Goal: Transaction & Acquisition: Purchase product/service

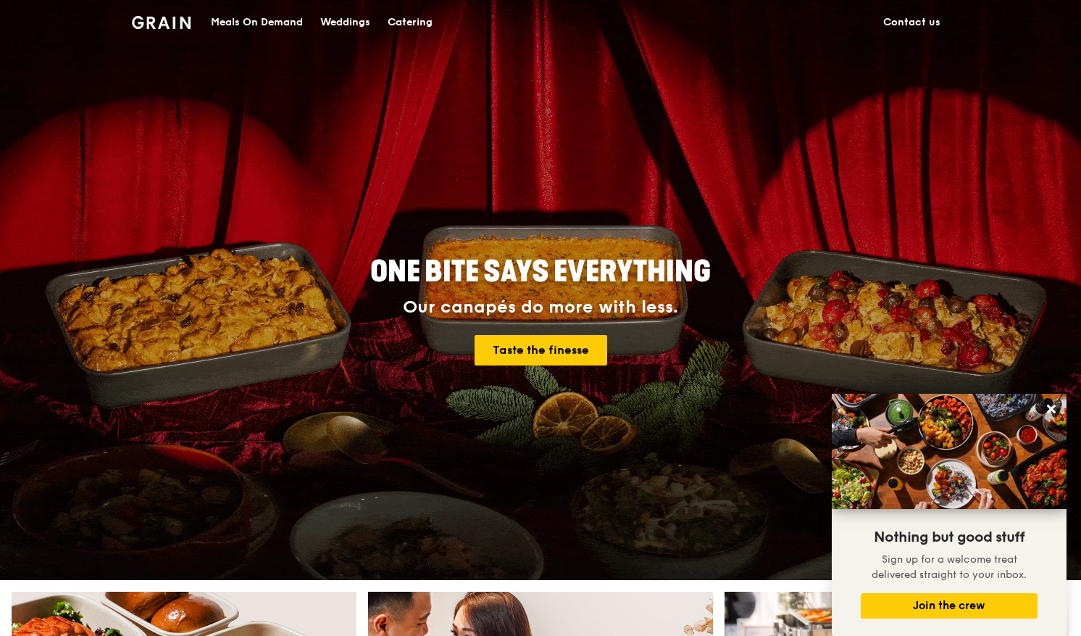
click at [274, 24] on div "Meals On Demand" at bounding box center [257, 22] width 92 height 43
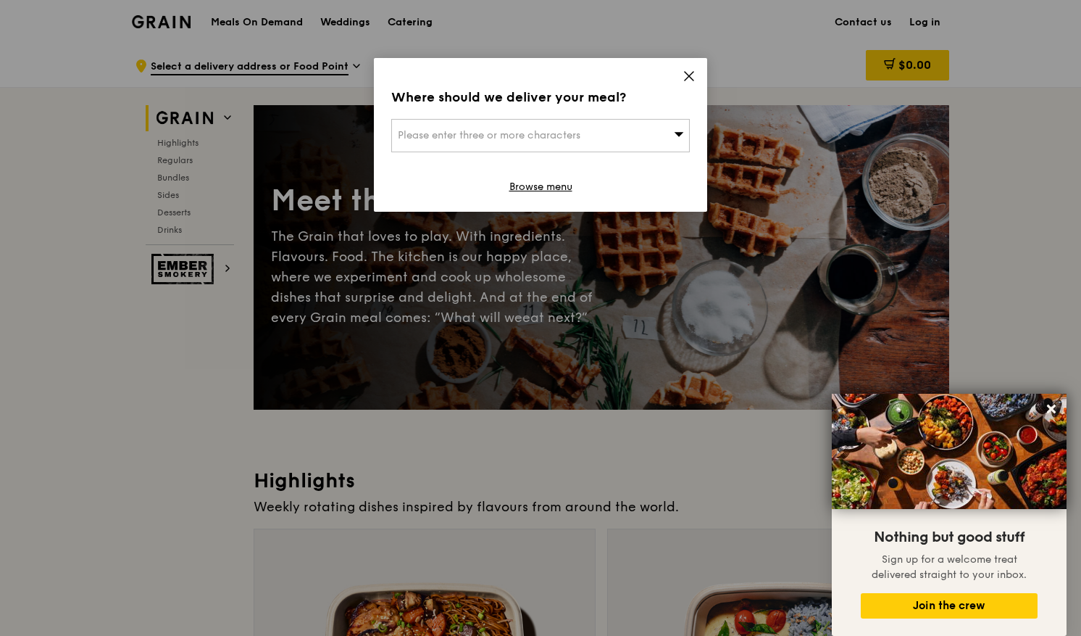
click at [627, 132] on div "Please enter three or more characters" at bounding box center [540, 135] width 299 height 33
click at [694, 73] on icon at bounding box center [689, 76] width 13 height 13
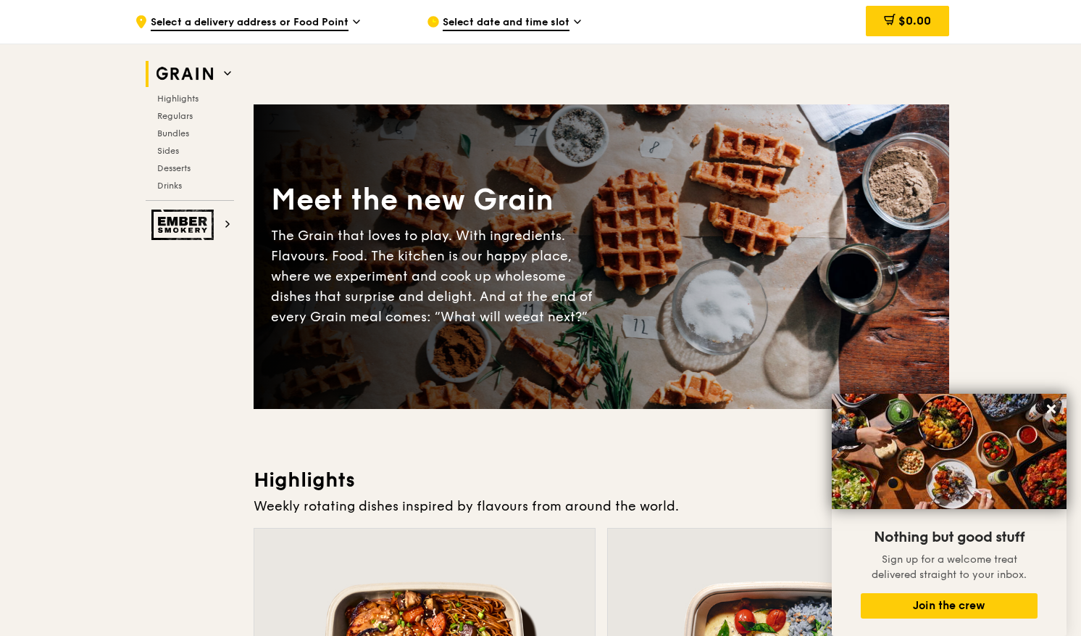
scroll to position [557, 0]
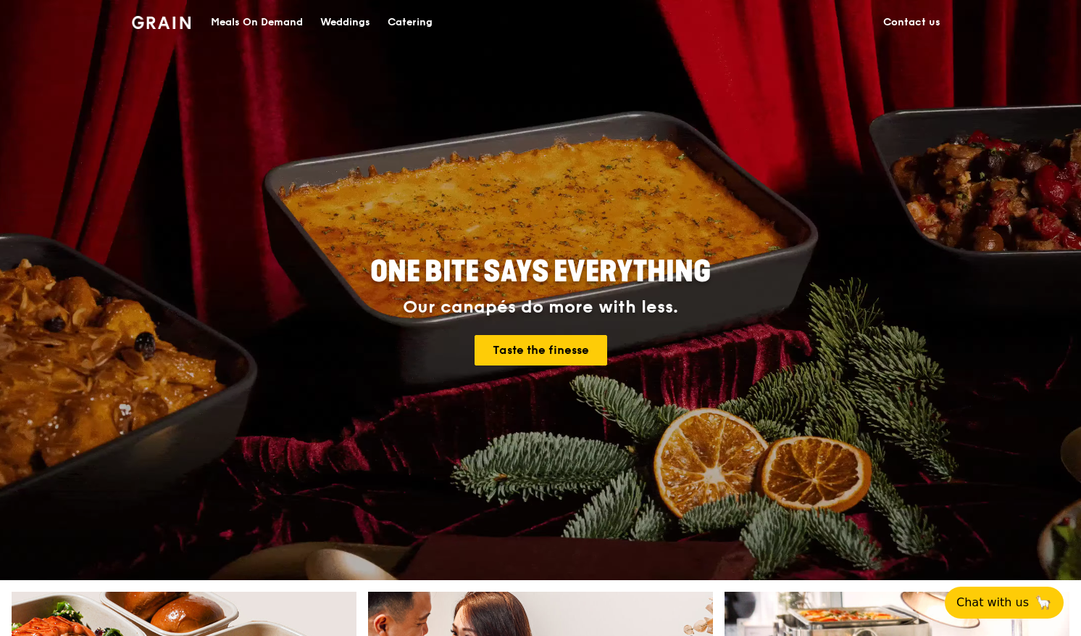
scroll to position [557, 0]
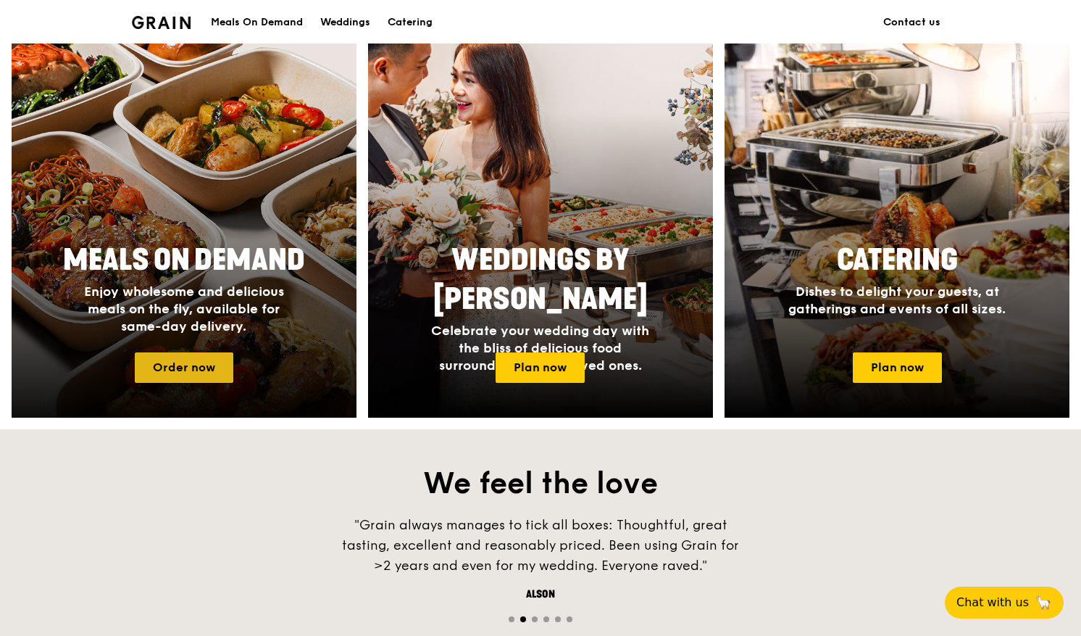
click at [190, 361] on link "Order now" at bounding box center [184, 367] width 99 height 30
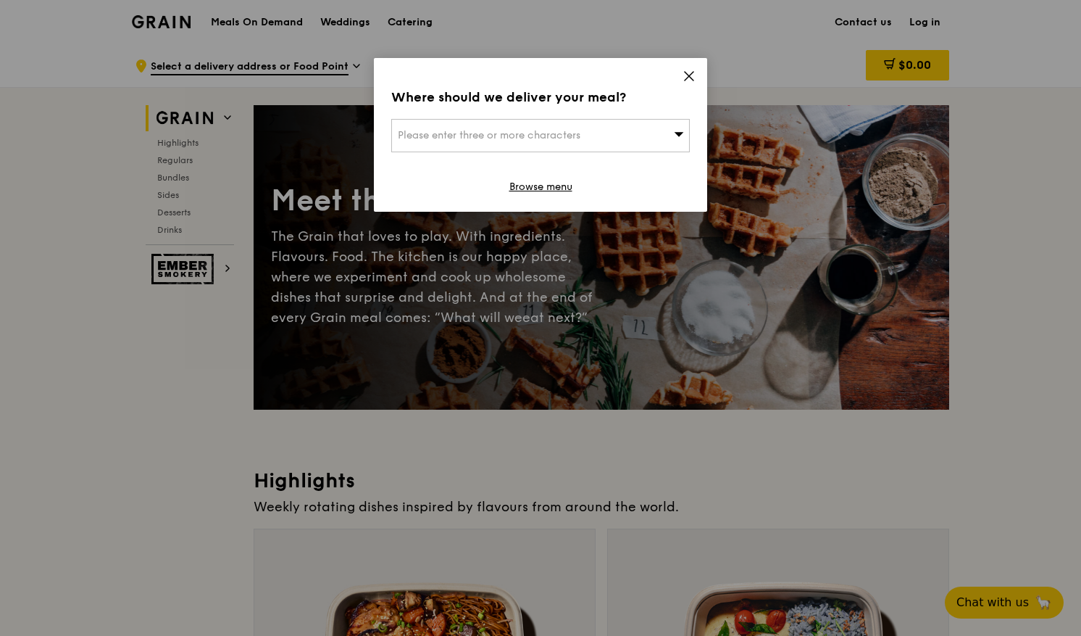
click at [685, 75] on icon at bounding box center [689, 76] width 13 height 13
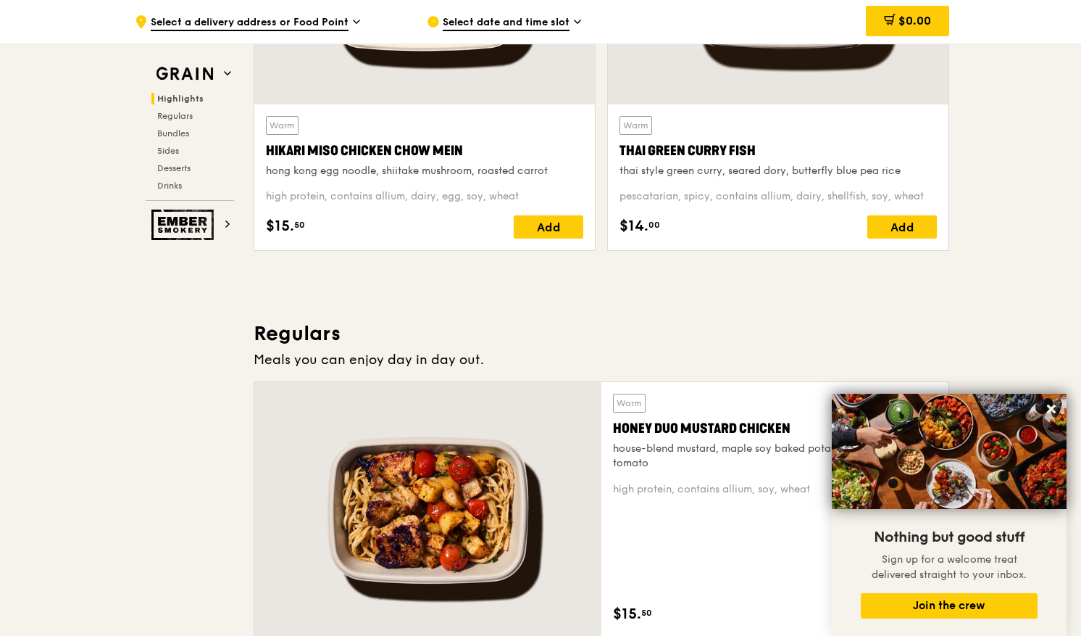
scroll to position [709, 0]
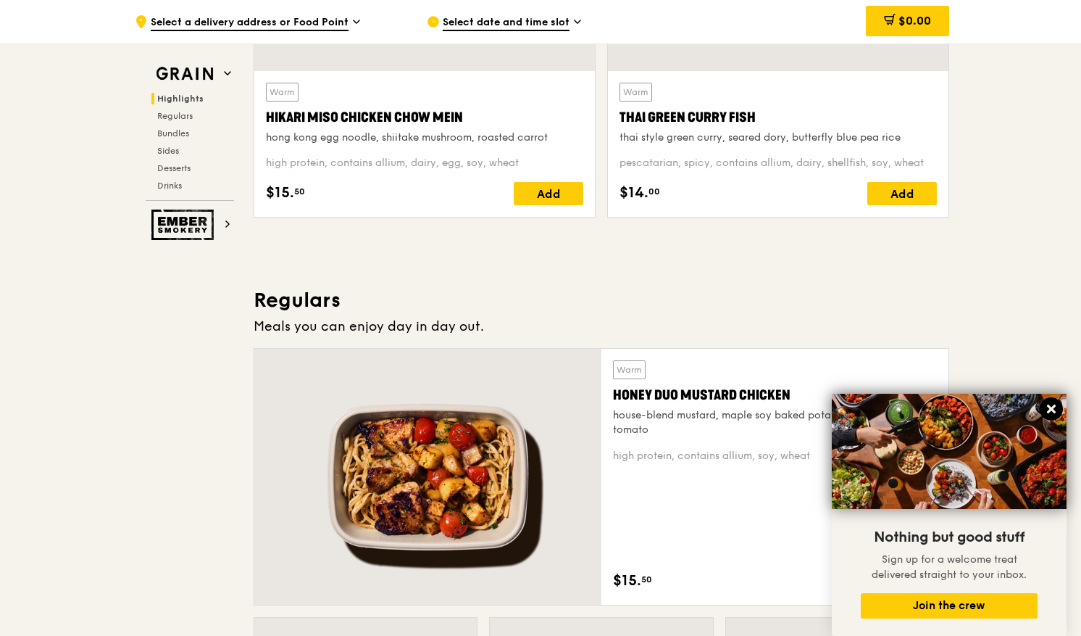
click at [1055, 406] on icon at bounding box center [1051, 408] width 9 height 9
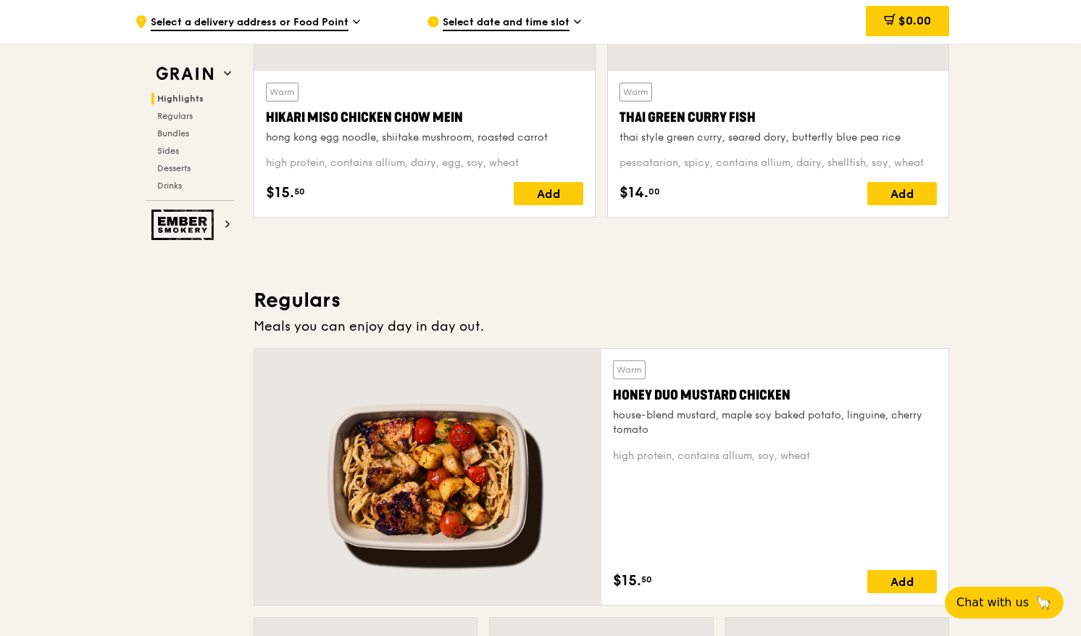
drag, startPoint x: 266, startPoint y: 115, endPoint x: 461, endPoint y: 112, distance: 195.0
click at [461, 112] on div "Hikari Miso Chicken Chow Mein" at bounding box center [424, 117] width 317 height 20
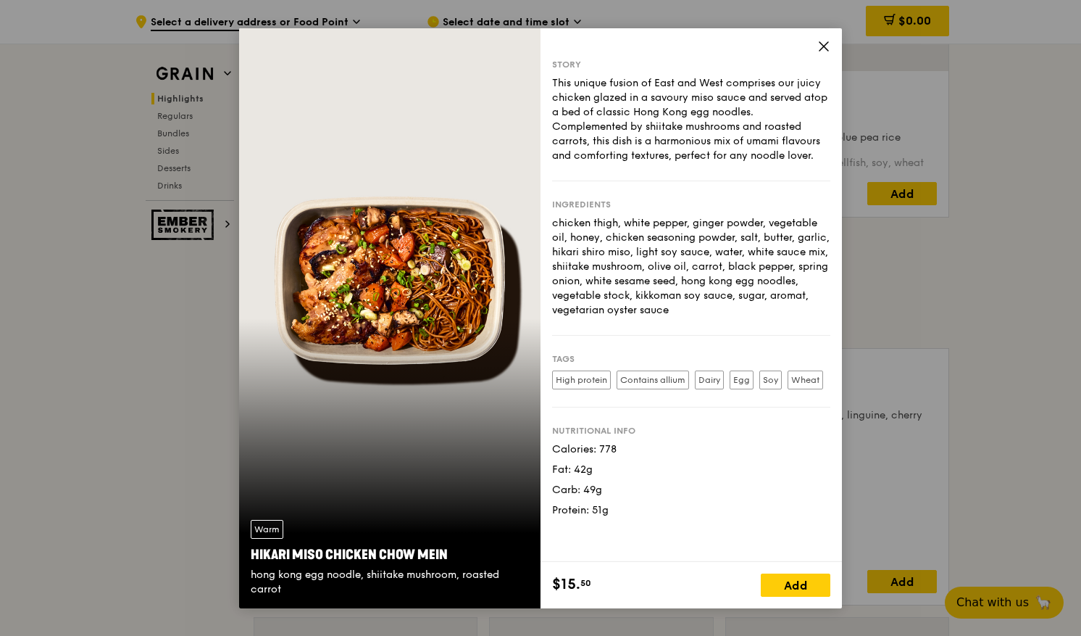
copy div "Hikari Miso Chicken Chow Mein"
drag, startPoint x: 246, startPoint y: 552, endPoint x: 453, endPoint y: 558, distance: 206.6
click at [452, 558] on div "Warm Hikari Miso Chicken Chow Mein hong kong egg noodle, shiitake mushroom, roa…" at bounding box center [389, 558] width 301 height 100
copy div "Hikari Miso Chicken Chow Mein"
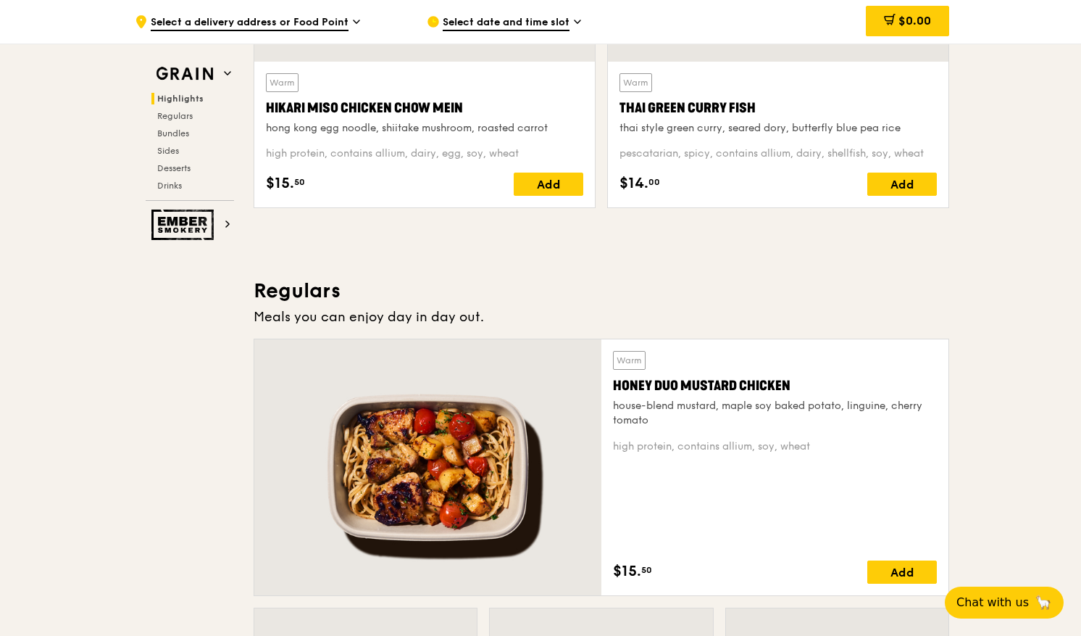
scroll to position [725, 0]
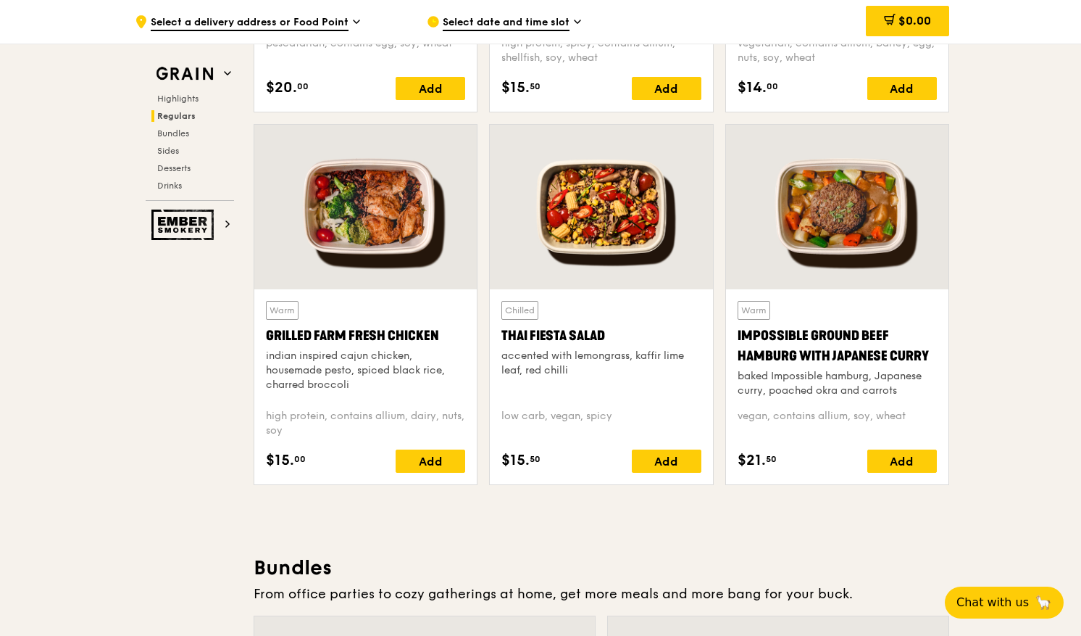
scroll to position [1564, 0]
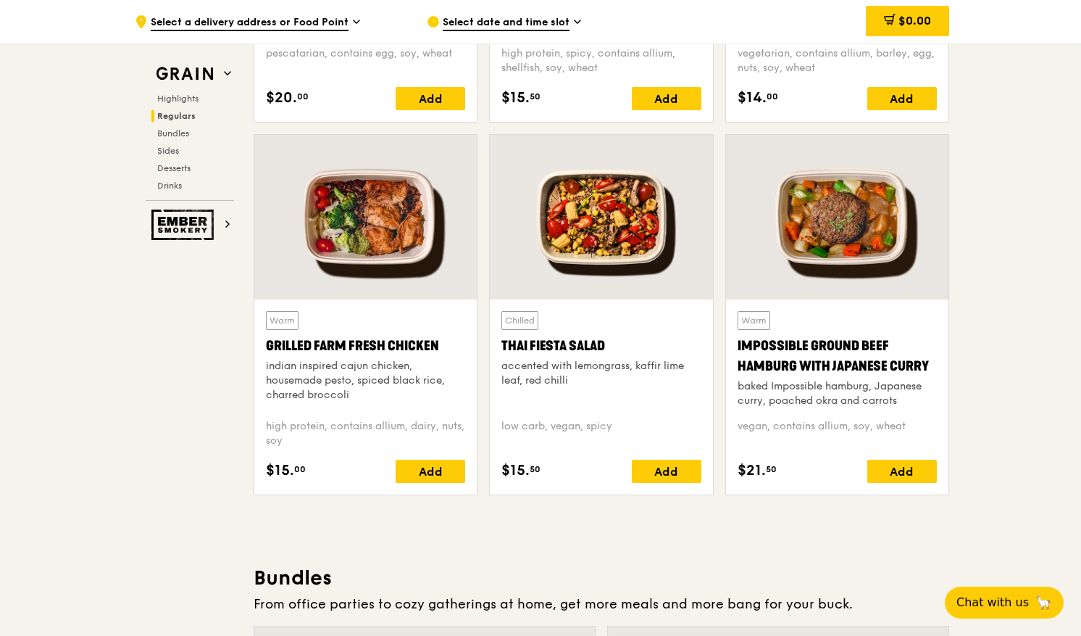
drag, startPoint x: 735, startPoint y: 342, endPoint x: 944, endPoint y: 359, distance: 209.4
click at [944, 359] on div "Warm Impossible Ground Beef Hamburg with Japanese [PERSON_NAME] baked Impossibl…" at bounding box center [837, 396] width 222 height 195
copy div "Impossible Ground Beef Hamburg with Japanese Curry"
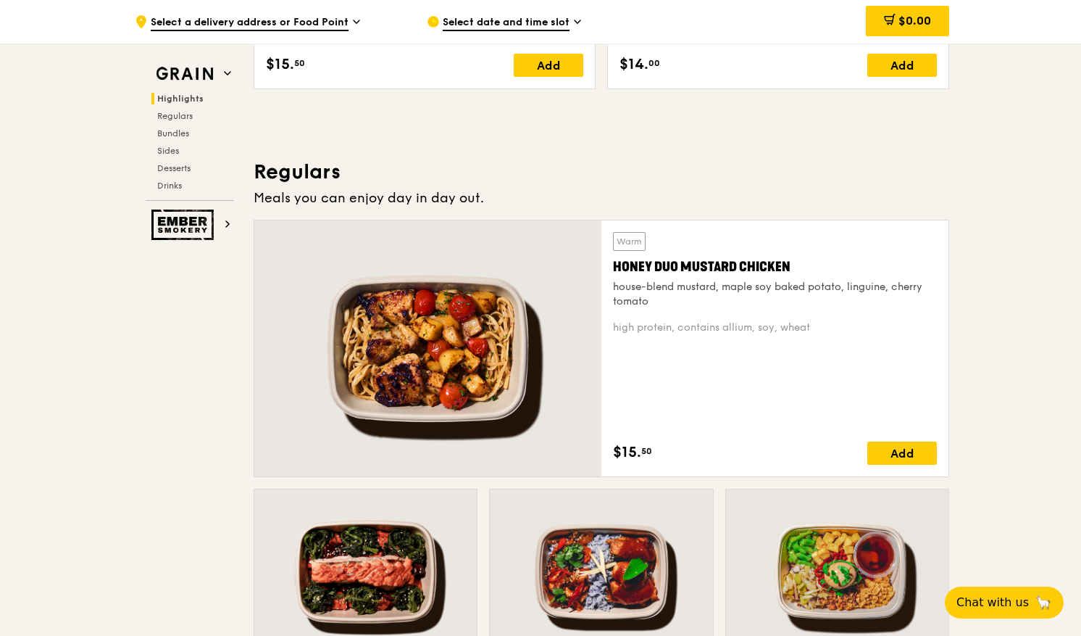
scroll to position [817, 0]
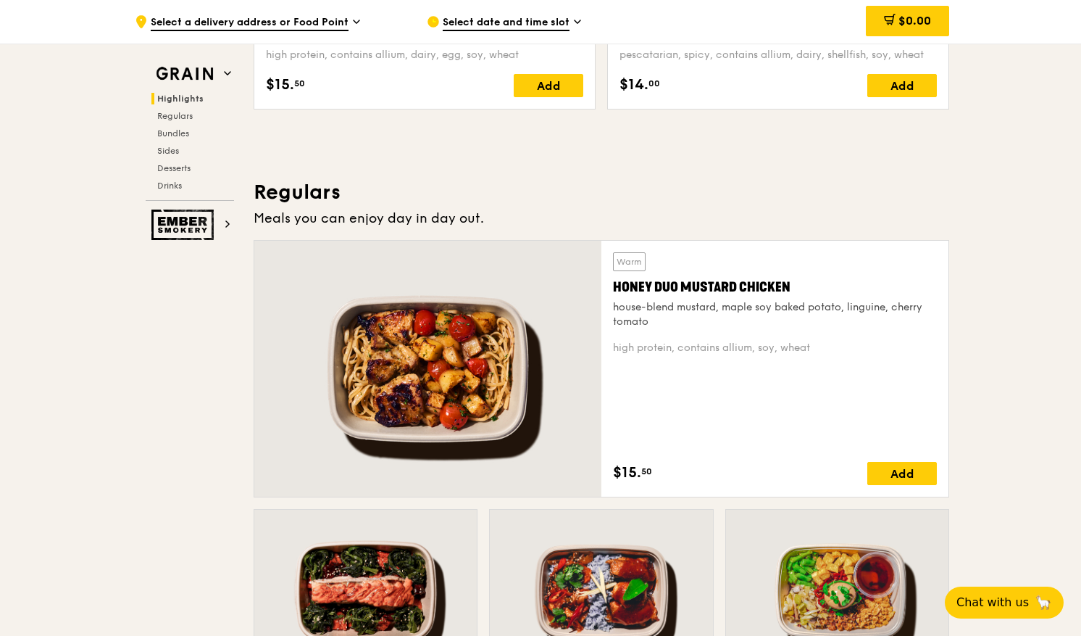
click at [631, 254] on div "Warm" at bounding box center [629, 261] width 33 height 19
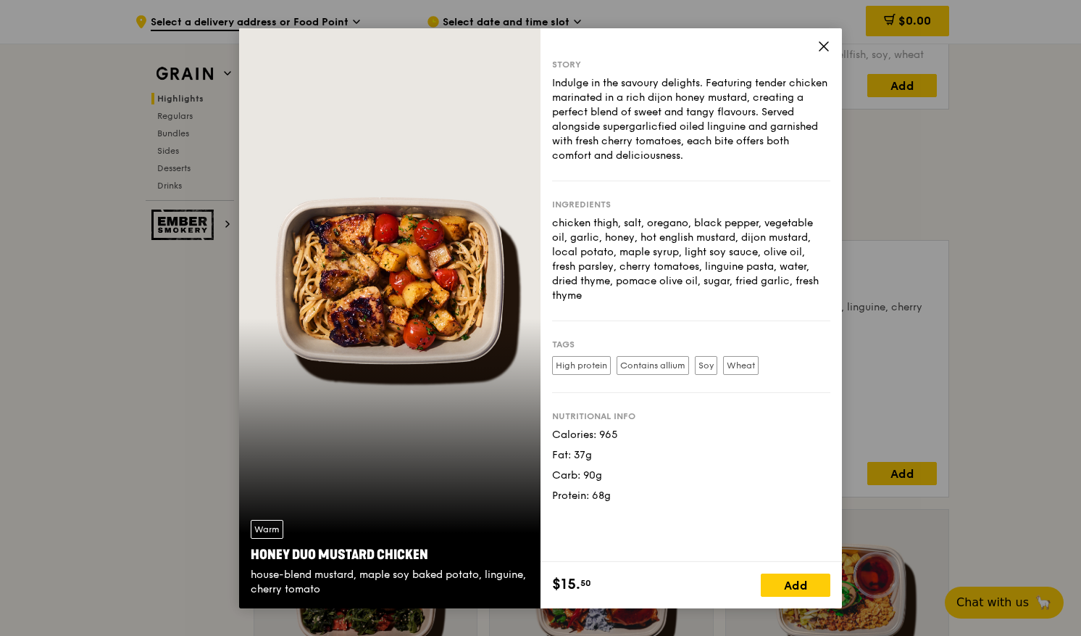
click at [825, 52] on icon at bounding box center [823, 46] width 13 height 13
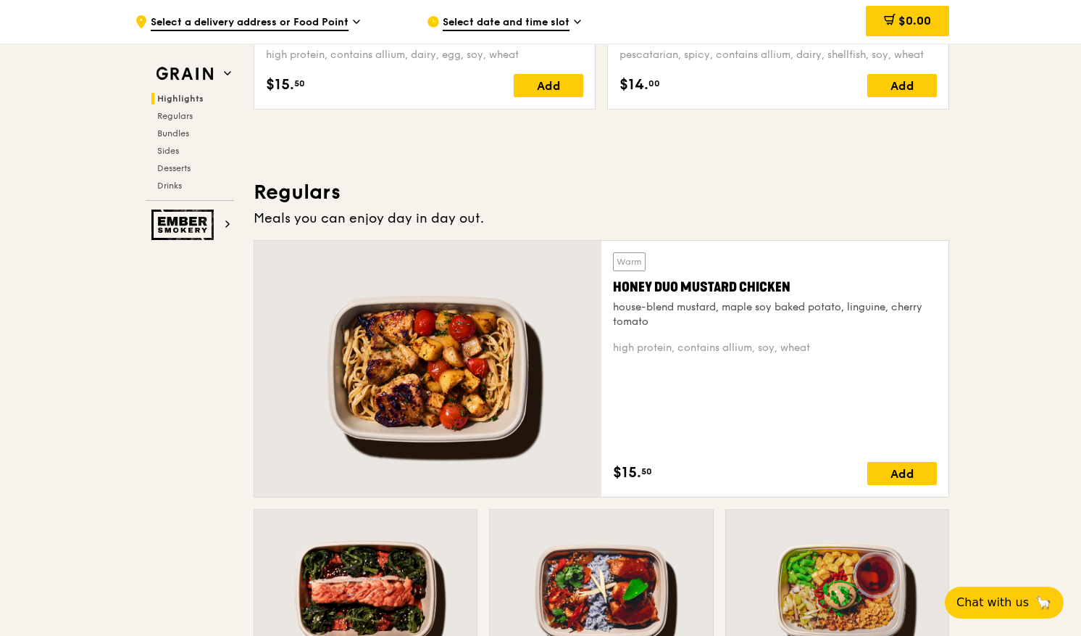
drag, startPoint x: 610, startPoint y: 286, endPoint x: 804, endPoint y: 283, distance: 194.3
click at [804, 283] on div "Warm Honey Duo Mustard Chicken house-blend mustard, maple soy baked potato, lin…" at bounding box center [775, 369] width 347 height 256
copy div "Honey Duo Mustard Chicken"
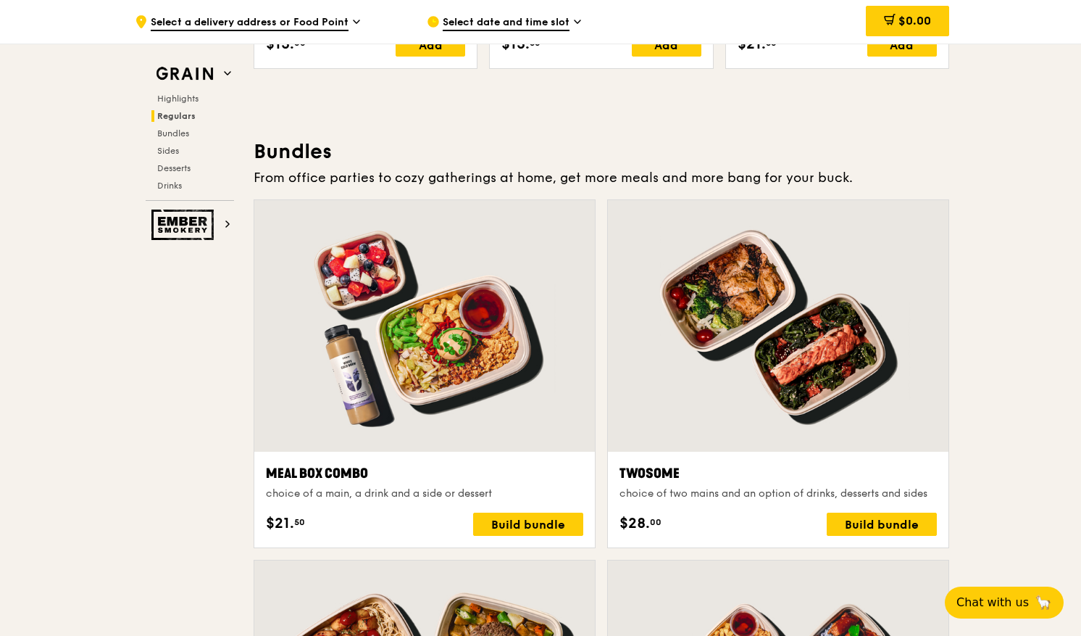
scroll to position [1744, 0]
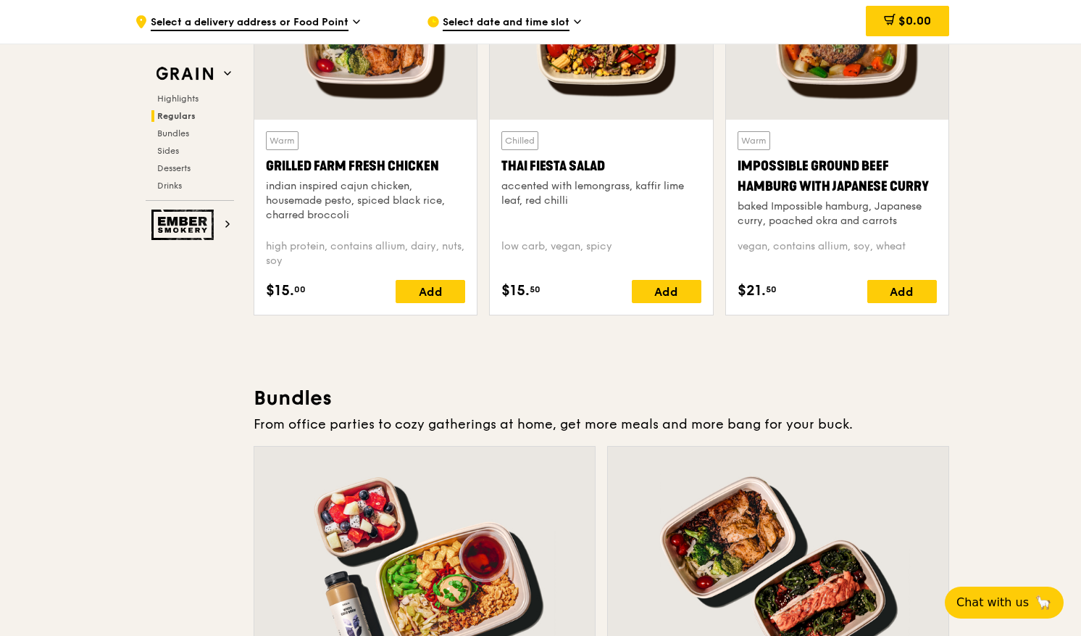
click at [864, 163] on div "Impossible Ground Beef Hamburg with Japanese Curry" at bounding box center [837, 176] width 199 height 41
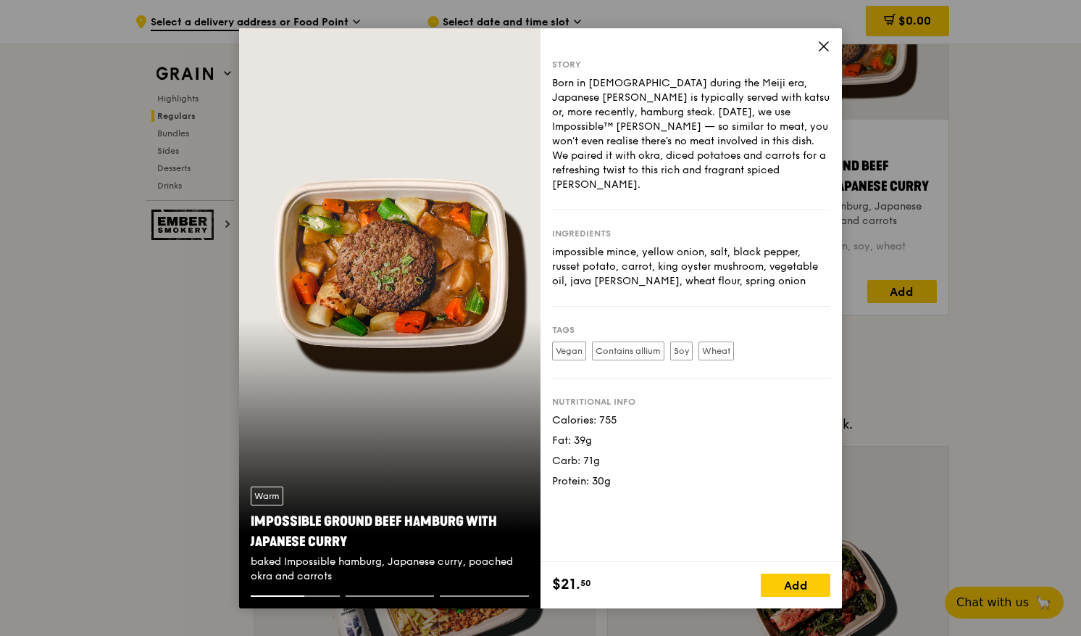
drag, startPoint x: 828, startPoint y: 41, endPoint x: 899, endPoint y: 74, distance: 78.5
click at [828, 41] on icon at bounding box center [823, 46] width 13 height 13
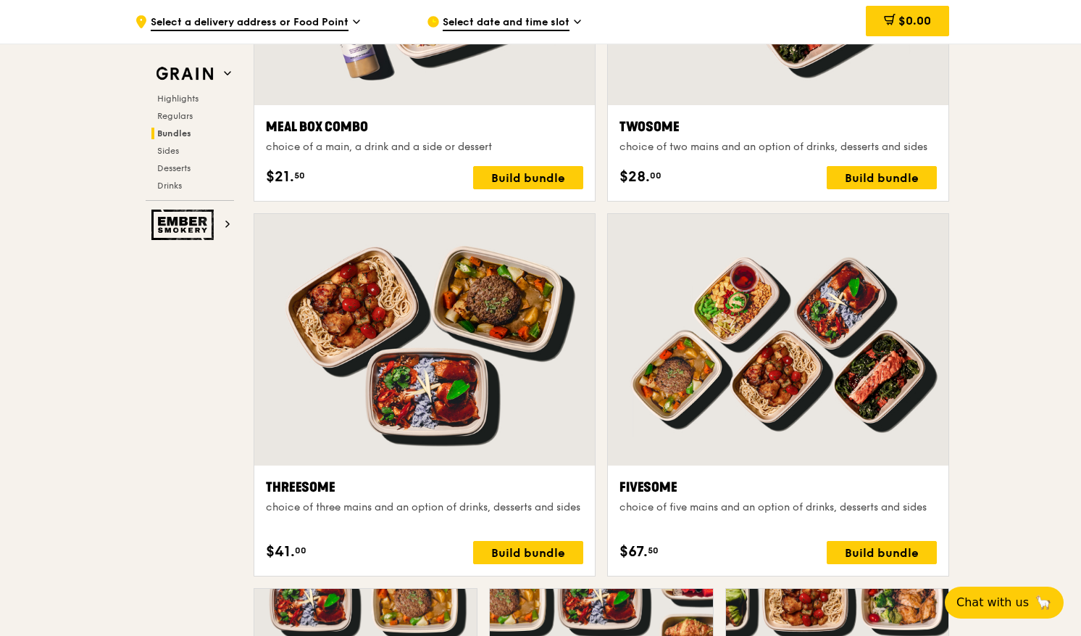
scroll to position [2857, 0]
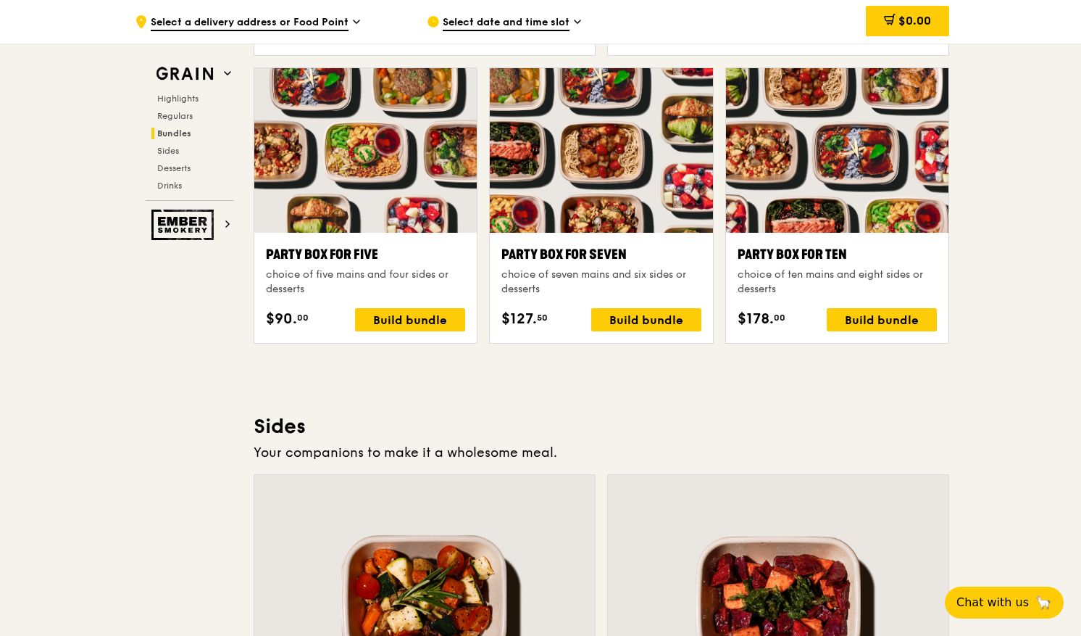
click at [1028, 536] on div ".cls-1 { fill: none; stroke: #fff; stroke-linecap: round; stroke-linejoin: roun…" at bounding box center [540, 236] width 1081 height 6098
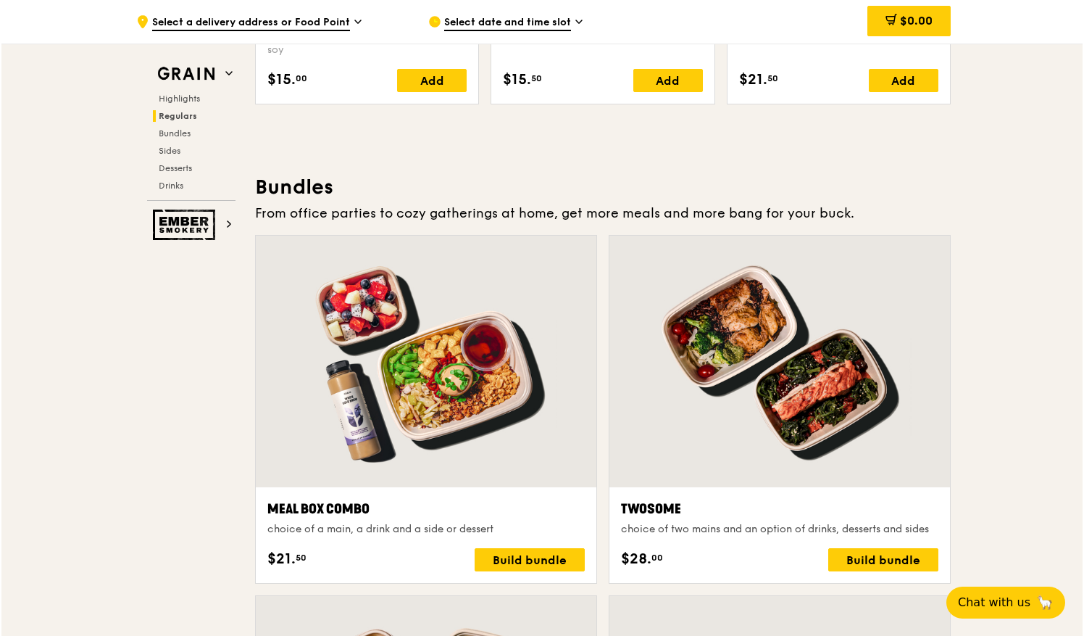
scroll to position [2049, 0]
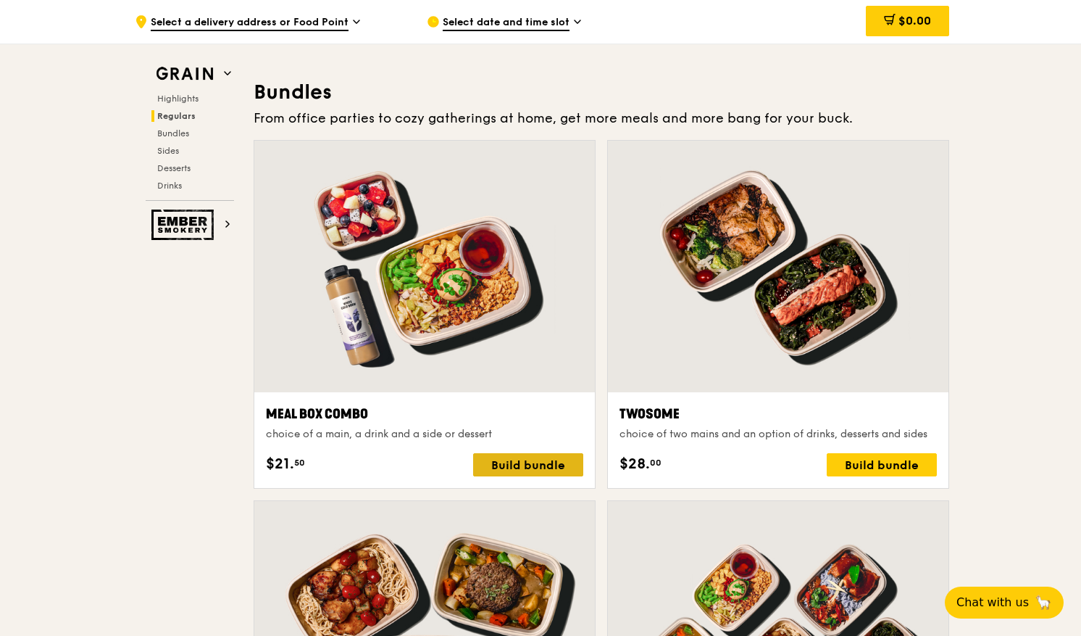
click at [522, 460] on div "Build bundle" at bounding box center [528, 464] width 110 height 23
